Goal: Navigation & Orientation: Go to known website

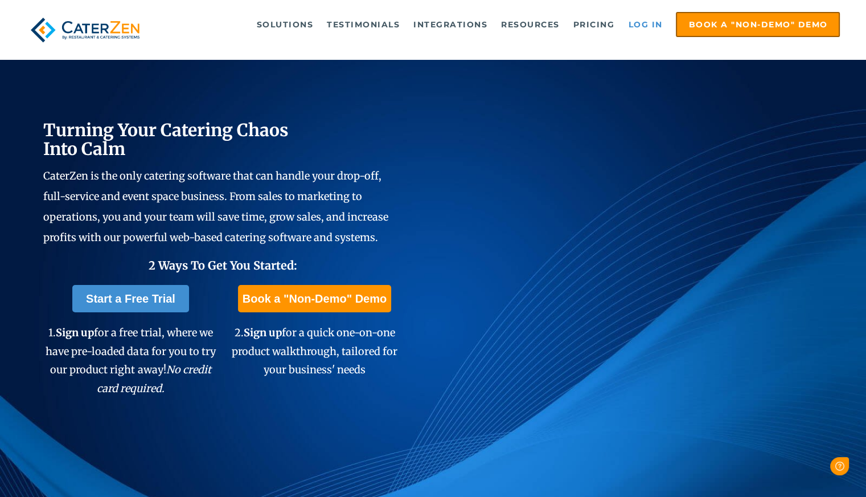
click at [649, 23] on link "Log in" at bounding box center [646, 24] width 46 height 23
click at [638, 21] on link "Log in" at bounding box center [646, 24] width 46 height 23
click at [642, 26] on link "Log in" at bounding box center [646, 24] width 46 height 23
